Goal: Task Accomplishment & Management: Complete application form

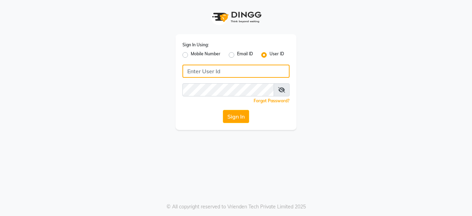
click at [197, 69] on input "Username" at bounding box center [235, 71] width 107 height 13
drag, startPoint x: 184, startPoint y: 72, endPoint x: 221, endPoint y: 73, distance: 36.6
click at [221, 73] on input "lustersalon" at bounding box center [235, 71] width 107 height 13
type input "lustersalon"
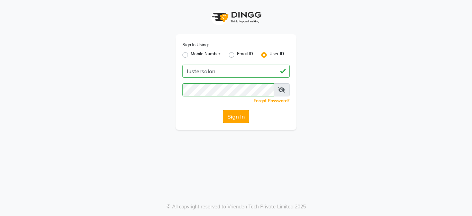
click at [235, 117] on button "Sign In" at bounding box center [236, 116] width 26 height 13
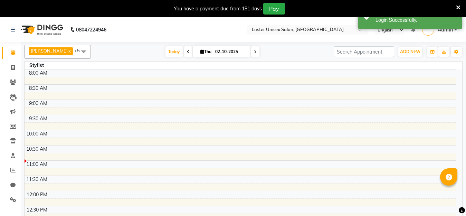
select select "en"
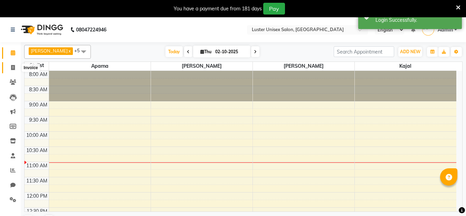
click at [12, 68] on icon at bounding box center [13, 67] width 4 height 5
select select "service"
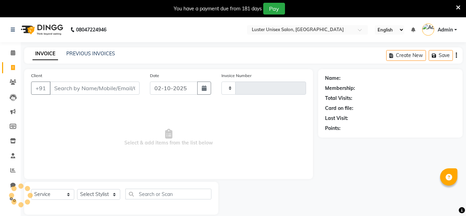
type input "0645"
select select "7467"
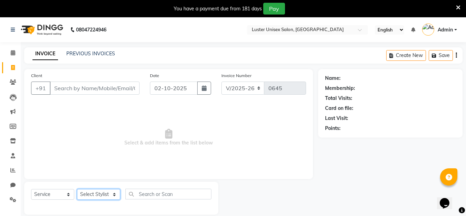
click at [103, 195] on select "Select Stylist [PERSON_NAME] kajal [PERSON_NAME]" at bounding box center [98, 194] width 43 height 11
select select "68086"
click at [77, 189] on select "Select Stylist [PERSON_NAME] kajal [PERSON_NAME]" at bounding box center [98, 194] width 43 height 11
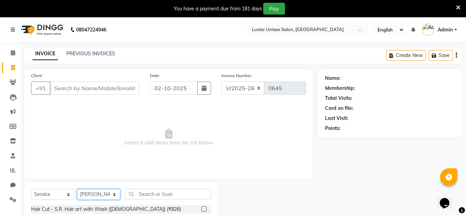
scroll to position [17, 0]
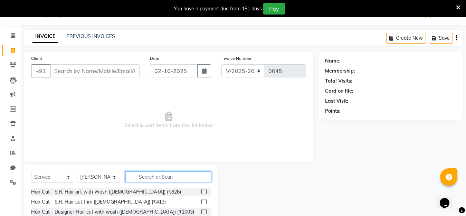
click at [144, 178] on input "text" at bounding box center [168, 176] width 86 height 11
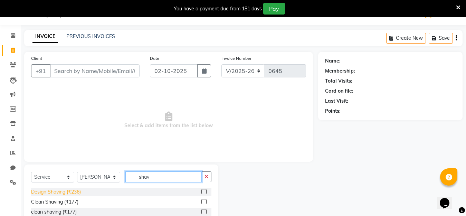
type input "shav"
click at [41, 194] on div "Design Shaving (₹236)" at bounding box center [56, 191] width 50 height 7
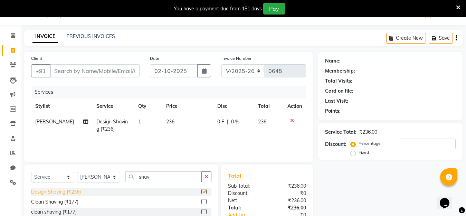
checkbox input "false"
click at [77, 74] on input "Client" at bounding box center [95, 70] width 90 height 13
type input "s"
type input "0"
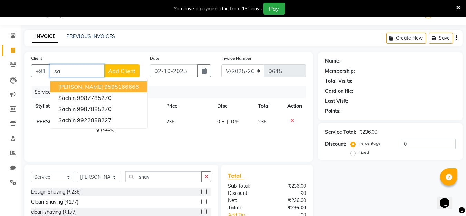
type input "s"
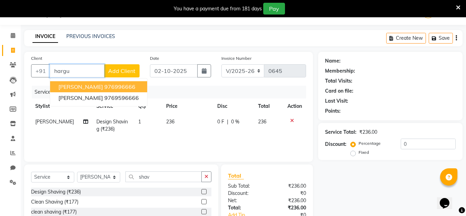
type input "hargu"
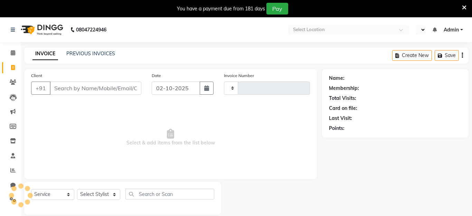
select select "service"
select select "en"
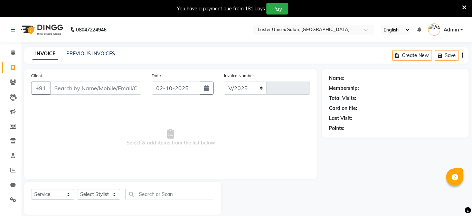
select select "7467"
type input "0645"
click at [99, 197] on select "Select Stylist" at bounding box center [98, 194] width 43 height 11
select select "68086"
click at [77, 189] on select "Select Stylist [PERSON_NAME] kajal [PERSON_NAME]" at bounding box center [98, 194] width 43 height 11
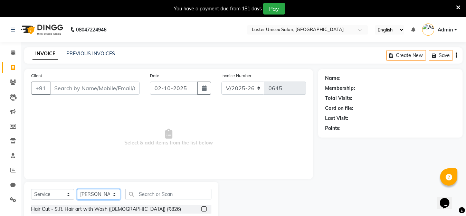
scroll to position [78, 0]
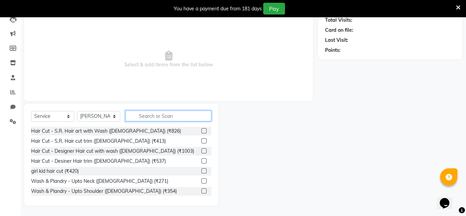
click at [159, 113] on input "text" at bounding box center [168, 116] width 86 height 11
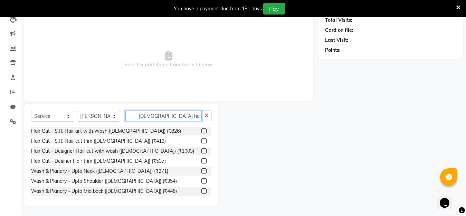
scroll to position [49, 0]
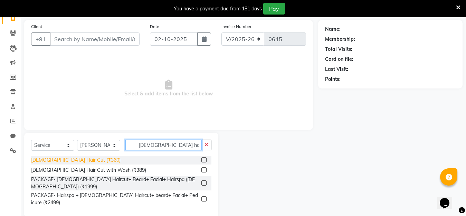
type input "male hai"
click at [44, 160] on div "[DEMOGRAPHIC_DATA] Hair Cut (₹360)" at bounding box center [75, 160] width 89 height 7
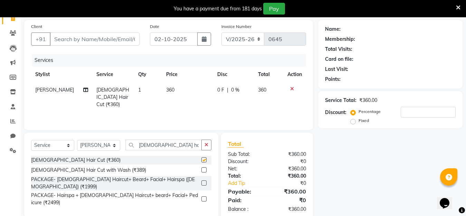
checkbox input "false"
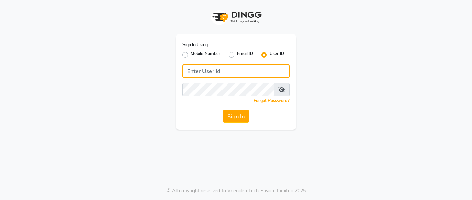
click at [203, 72] on input "Username" at bounding box center [235, 71] width 107 height 13
drag, startPoint x: 183, startPoint y: 70, endPoint x: 221, endPoint y: 74, distance: 37.5
click at [221, 74] on input "lustersalon" at bounding box center [235, 71] width 107 height 13
type input "lustersalon"
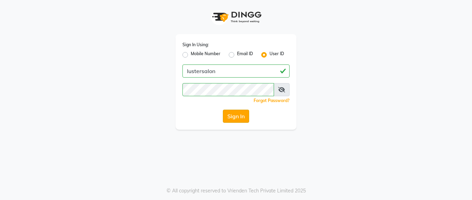
click at [236, 117] on button "Sign In" at bounding box center [236, 116] width 26 height 13
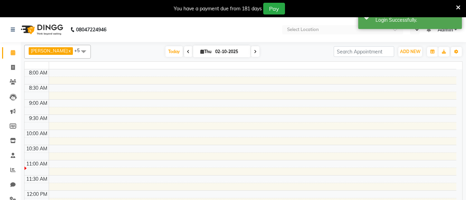
select select "en"
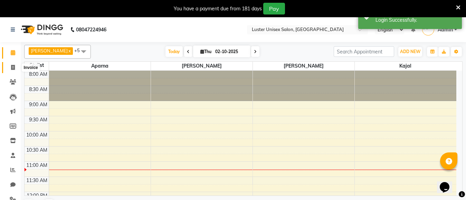
click at [13, 68] on icon at bounding box center [13, 67] width 4 height 5
select select "service"
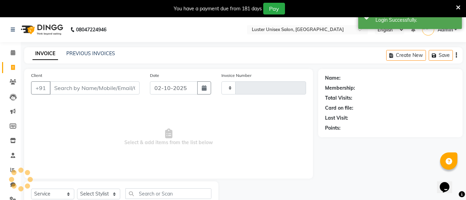
type input "0645"
select select "7467"
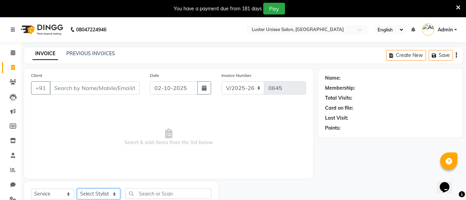
click at [89, 192] on select "Select Stylist [PERSON_NAME] kajal [PERSON_NAME]" at bounding box center [98, 194] width 43 height 11
select select "68086"
click at [77, 189] on select "Select Stylist [PERSON_NAME] kajal [PERSON_NAME]" at bounding box center [98, 194] width 43 height 11
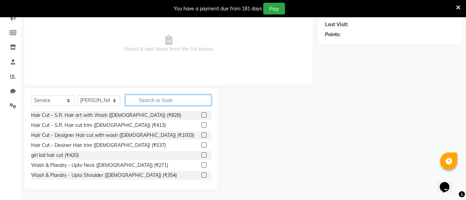
click at [141, 103] on input "text" at bounding box center [168, 100] width 86 height 11
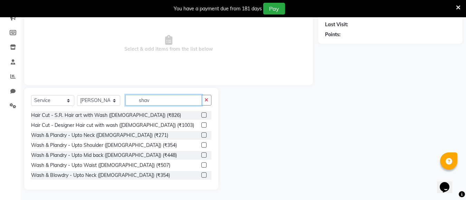
scroll to position [55, 0]
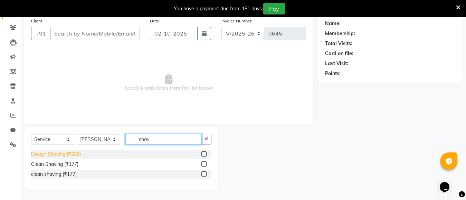
type input "shav"
click at [49, 156] on div "Design Shaving (₹236)" at bounding box center [56, 154] width 50 height 7
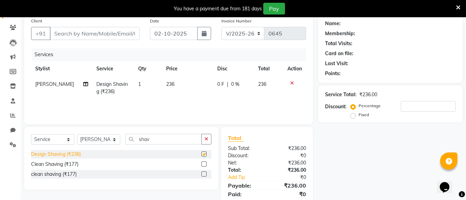
checkbox input "false"
click at [77, 34] on input "Client" at bounding box center [95, 33] width 90 height 13
type input "v"
type input "0"
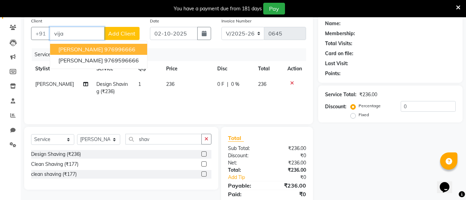
click at [75, 48] on span "[PERSON_NAME]" at bounding box center [80, 49] width 45 height 7
type input "976996666"
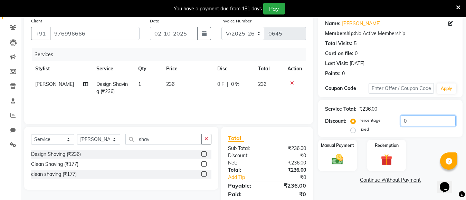
click at [416, 125] on input "0" at bounding box center [428, 121] width 55 height 11
type input "4"
type input "3"
click at [407, 120] on input "29" at bounding box center [428, 121] width 55 height 11
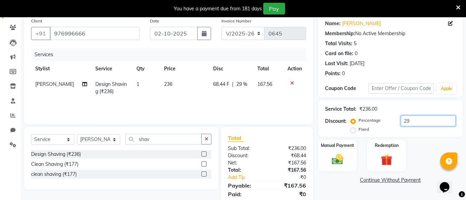
type input "2"
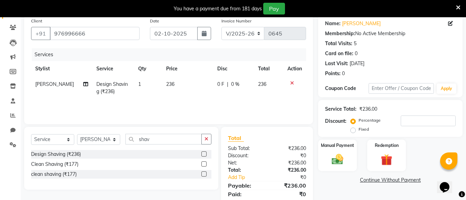
click at [171, 83] on td "236" at bounding box center [187, 88] width 51 height 23
select select "68086"
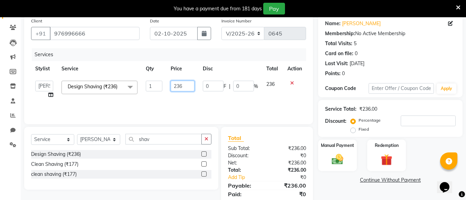
click at [185, 86] on input "236" at bounding box center [183, 86] width 24 height 11
type input "2"
type input "160"
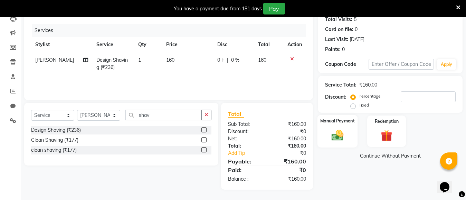
click at [342, 123] on label "Manual Payment" at bounding box center [337, 121] width 35 height 7
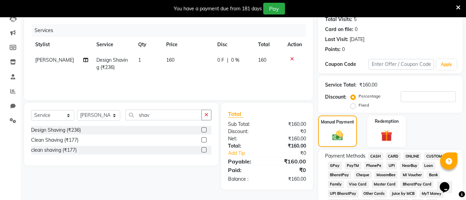
click at [354, 167] on span "PayTM" at bounding box center [353, 166] width 17 height 8
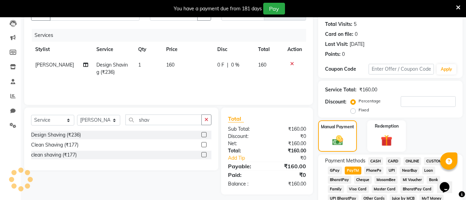
scroll to position [103, 0]
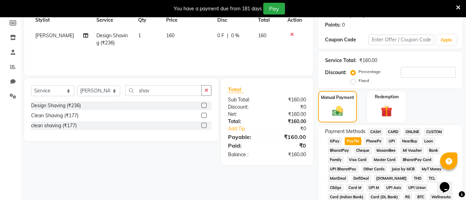
click at [373, 131] on span "CASH" at bounding box center [375, 132] width 15 height 8
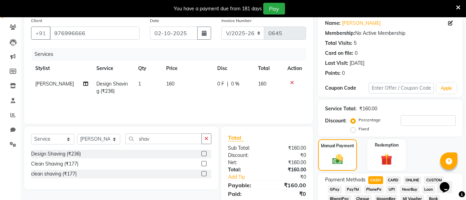
scroll to position [0, 0]
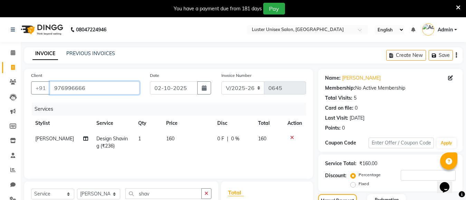
click at [89, 91] on input "976996666" at bounding box center [95, 88] width 90 height 13
type input "97699666"
type input "0"
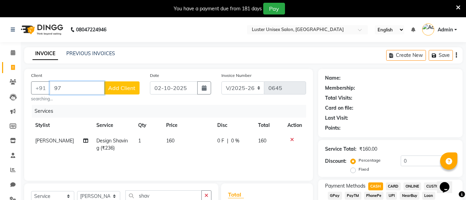
type input "9"
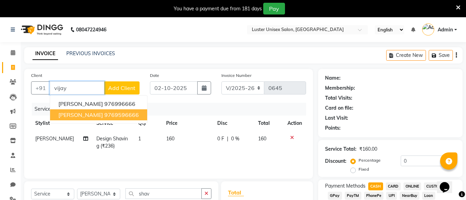
click at [90, 115] on span "[PERSON_NAME]" at bounding box center [80, 115] width 45 height 7
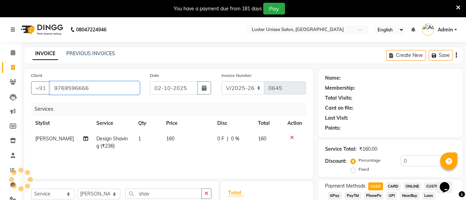
type input "9769596666"
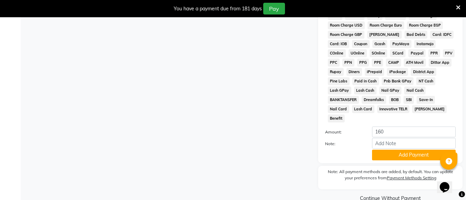
scroll to position [345, 0]
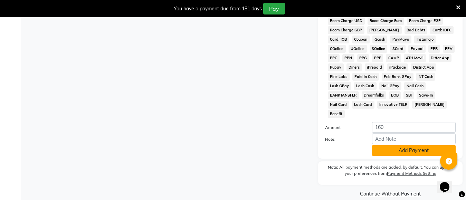
click at [418, 145] on button "Add Payment" at bounding box center [414, 150] width 84 height 11
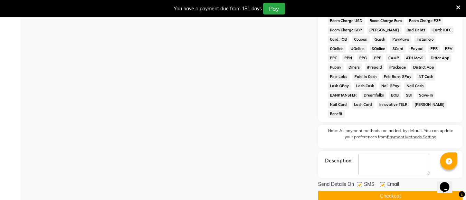
click at [384, 191] on button "Checkout" at bounding box center [390, 196] width 144 height 11
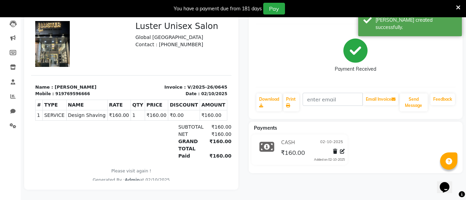
scroll to position [45, 0]
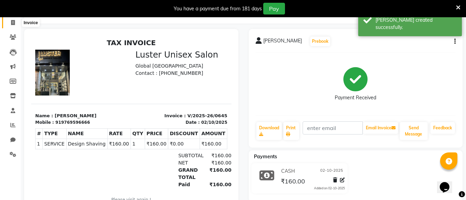
click at [12, 23] on icon at bounding box center [13, 22] width 4 height 5
select select "service"
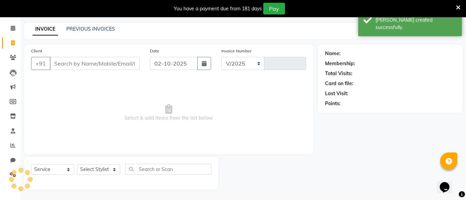
scroll to position [25, 0]
select select "7467"
type input "0646"
click at [104, 174] on select "Select Stylist" at bounding box center [98, 169] width 43 height 11
select select "88336"
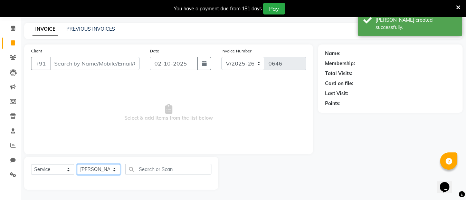
click at [77, 164] on select "Select Stylist [PERSON_NAME] kajal [PERSON_NAME]" at bounding box center [98, 169] width 43 height 11
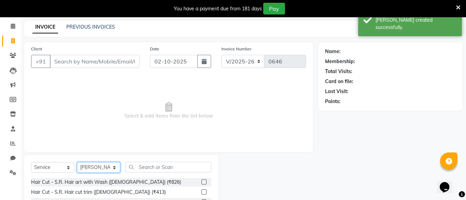
scroll to position [94, 0]
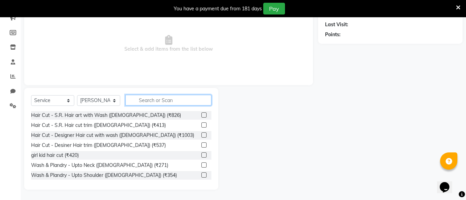
click at [167, 101] on input "text" at bounding box center [168, 100] width 86 height 11
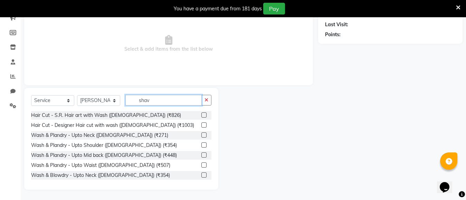
scroll to position [55, 0]
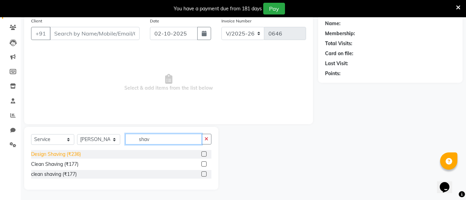
type input "shav"
click at [36, 154] on div "Design Shaving (₹236)" at bounding box center [56, 154] width 50 height 7
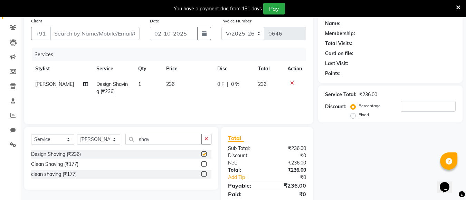
checkbox input "false"
click at [205, 141] on icon "button" at bounding box center [207, 139] width 4 height 5
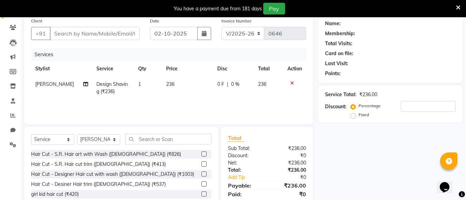
click at [169, 133] on div "Select Service Product Membership Package Voucher Prepaid Gift Card Select Styl…" at bounding box center [121, 178] width 194 height 102
click at [162, 140] on input "text" at bounding box center [168, 139] width 86 height 11
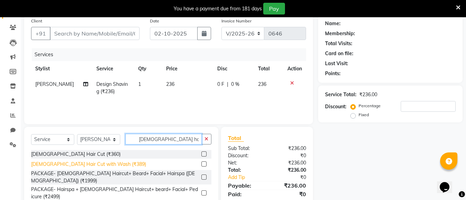
type input "male hair"
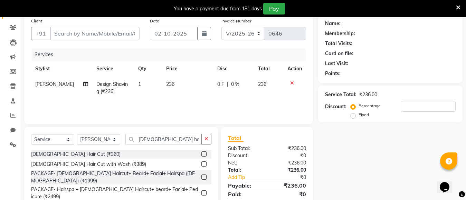
drag, startPoint x: 81, startPoint y: 164, endPoint x: 86, endPoint y: 150, distance: 15.2
click at [81, 164] on div "[DEMOGRAPHIC_DATA] Hair Cut with Wash (₹389)" at bounding box center [88, 164] width 115 height 7
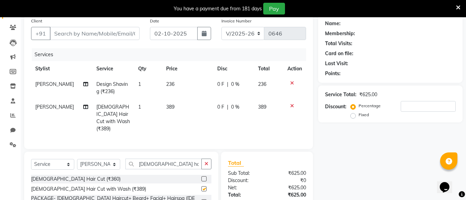
checkbox input "false"
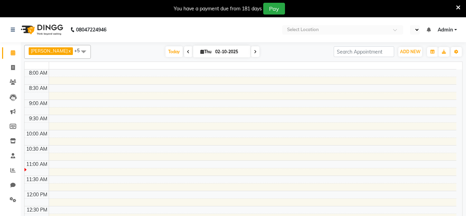
select select "en"
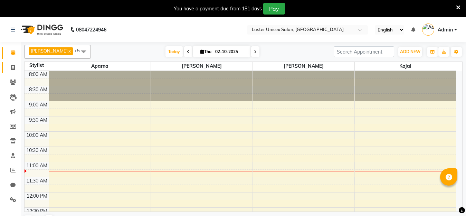
click at [11, 68] on icon at bounding box center [13, 67] width 4 height 5
select select "service"
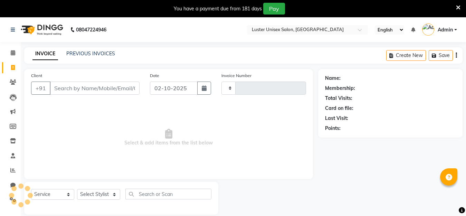
type input "0646"
select select "7467"
click at [97, 196] on select "Select Stylist" at bounding box center [98, 194] width 43 height 11
click at [97, 190] on select "Select Stylist" at bounding box center [98, 194] width 43 height 11
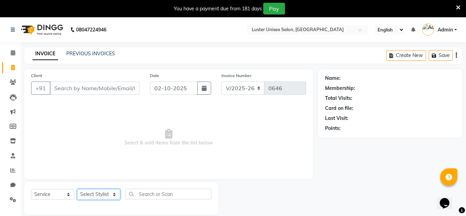
click at [93, 194] on select "Select Stylist [PERSON_NAME] kajal [PERSON_NAME]" at bounding box center [98, 194] width 43 height 11
select select "68086"
click at [77, 189] on select "Select Stylist [PERSON_NAME] kajal [PERSON_NAME]" at bounding box center [98, 194] width 43 height 11
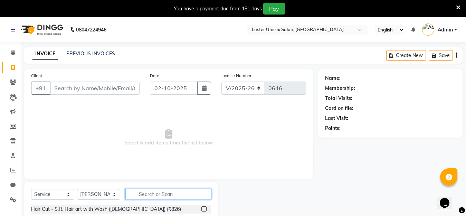
click at [142, 196] on input "text" at bounding box center [168, 194] width 86 height 11
type input "a"
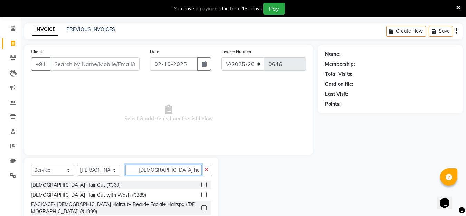
scroll to position [49, 0]
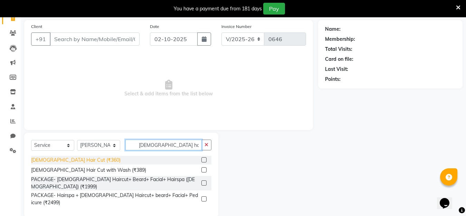
type input "male hai"
click at [47, 160] on div "[DEMOGRAPHIC_DATA] Hair Cut (₹360)" at bounding box center [75, 160] width 89 height 7
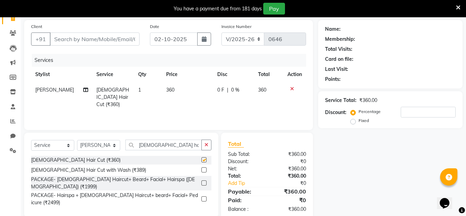
checkbox input "false"
click at [98, 167] on div "[DEMOGRAPHIC_DATA] Hair Cut with Wash (₹389)" at bounding box center [88, 170] width 115 height 7
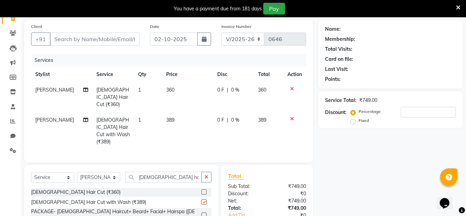
checkbox input "false"
click at [290, 88] on icon at bounding box center [292, 88] width 4 height 5
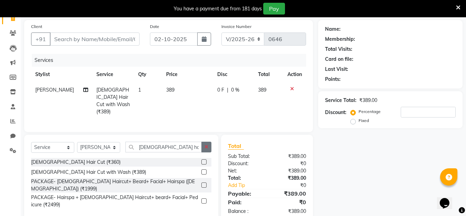
click at [207, 146] on icon "button" at bounding box center [207, 146] width 4 height 5
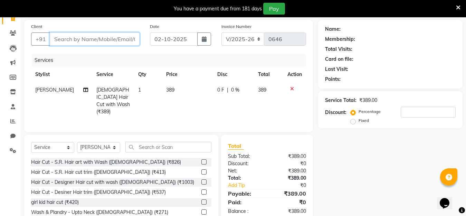
click at [76, 38] on input "Client" at bounding box center [95, 38] width 90 height 13
type input "9"
type input "0"
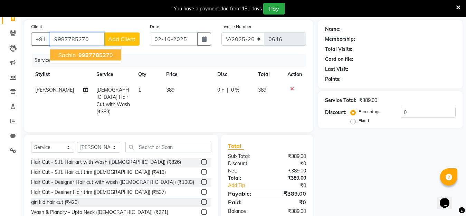
type input "9987785270"
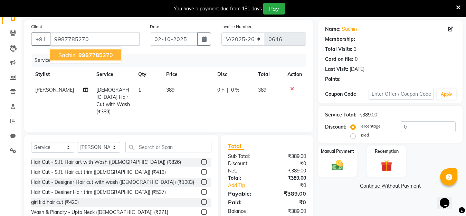
type input "20"
select select "1: Object"
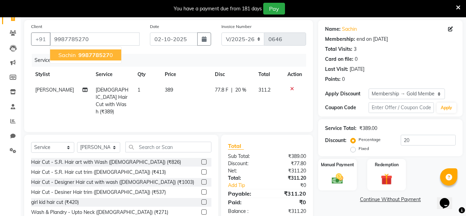
click at [73, 54] on span "sachin" at bounding box center [66, 54] width 17 height 7
type input "0"
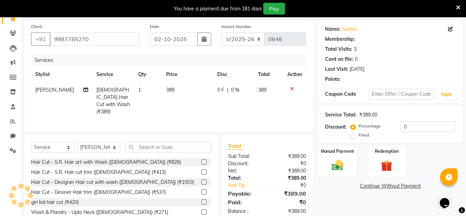
select select "1: Object"
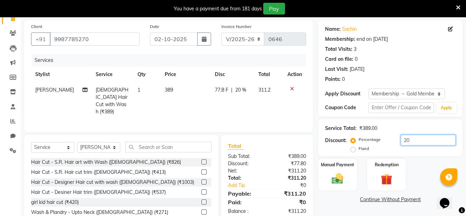
drag, startPoint x: 417, startPoint y: 139, endPoint x: 412, endPoint y: 139, distance: 5.2
click at [417, 140] on input "20" at bounding box center [428, 140] width 55 height 11
type input "2"
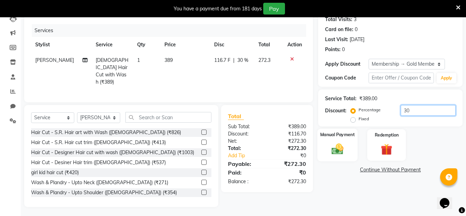
type input "30"
click at [341, 144] on img at bounding box center [337, 149] width 19 height 14
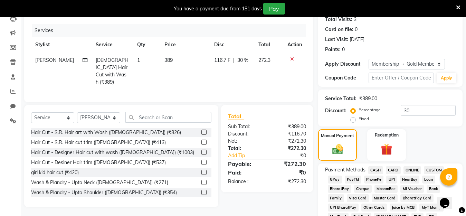
click at [372, 170] on span "CASH" at bounding box center [375, 170] width 15 height 8
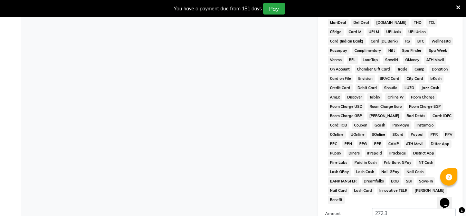
scroll to position [343, 0]
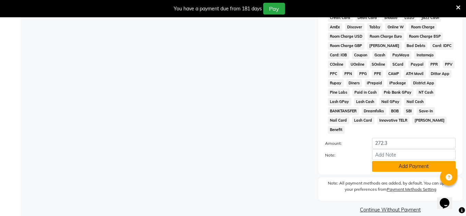
click at [402, 161] on button "Add Payment" at bounding box center [414, 166] width 84 height 11
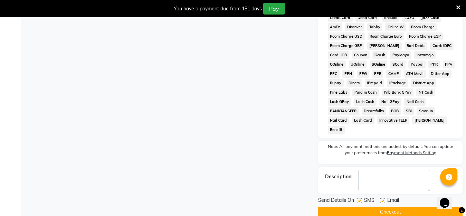
click at [383, 207] on button "Checkout" at bounding box center [390, 212] width 144 height 11
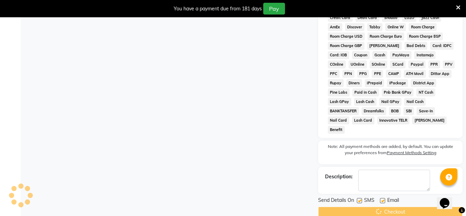
scroll to position [319, 0]
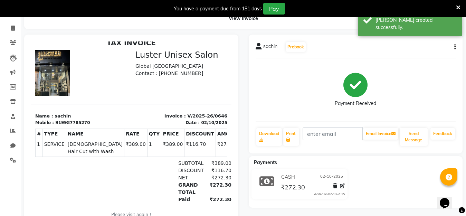
scroll to position [78, 0]
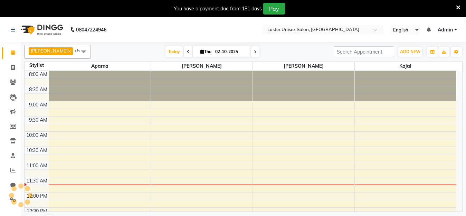
select select "en"
click at [10, 68] on span at bounding box center [13, 68] width 12 height 8
select select "service"
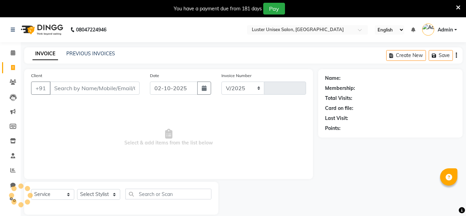
select select "7467"
type input "0647"
click at [99, 192] on select "Select Stylist" at bounding box center [98, 194] width 43 height 11
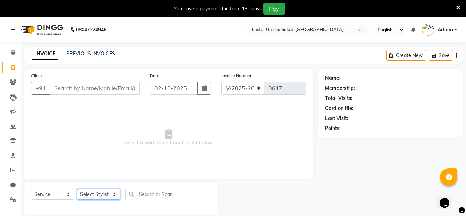
select select "68086"
click at [77, 189] on select "Select Stylist [PERSON_NAME] kajal [PERSON_NAME]" at bounding box center [98, 194] width 43 height 11
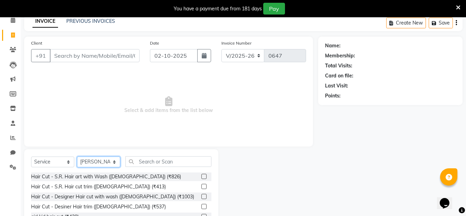
scroll to position [35, 0]
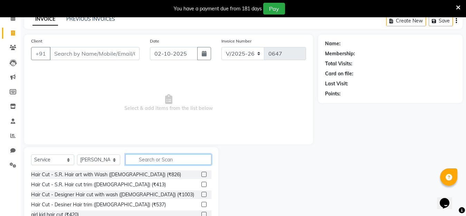
click at [155, 162] on input "text" at bounding box center [168, 159] width 86 height 11
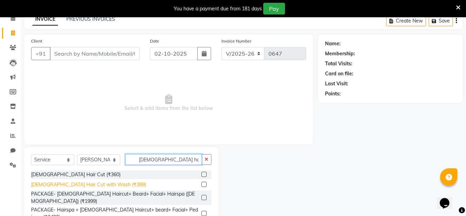
type input "[DEMOGRAPHIC_DATA] hai"
click at [55, 186] on div "[DEMOGRAPHIC_DATA] Hair Cut with Wash (₹389)" at bounding box center [88, 184] width 115 height 7
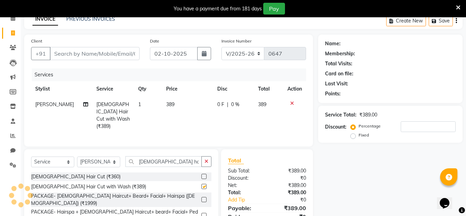
checkbox input "false"
